Goal: Task Accomplishment & Management: Manage account settings

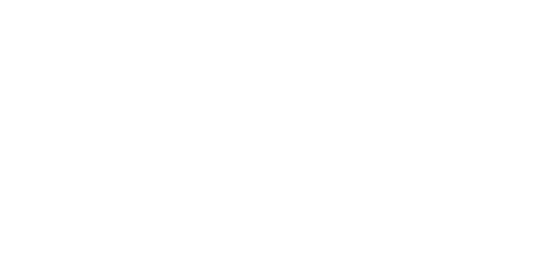
click at [135, 45] on div at bounding box center [272, 135] width 544 height 270
